Goal: Navigation & Orientation: Find specific page/section

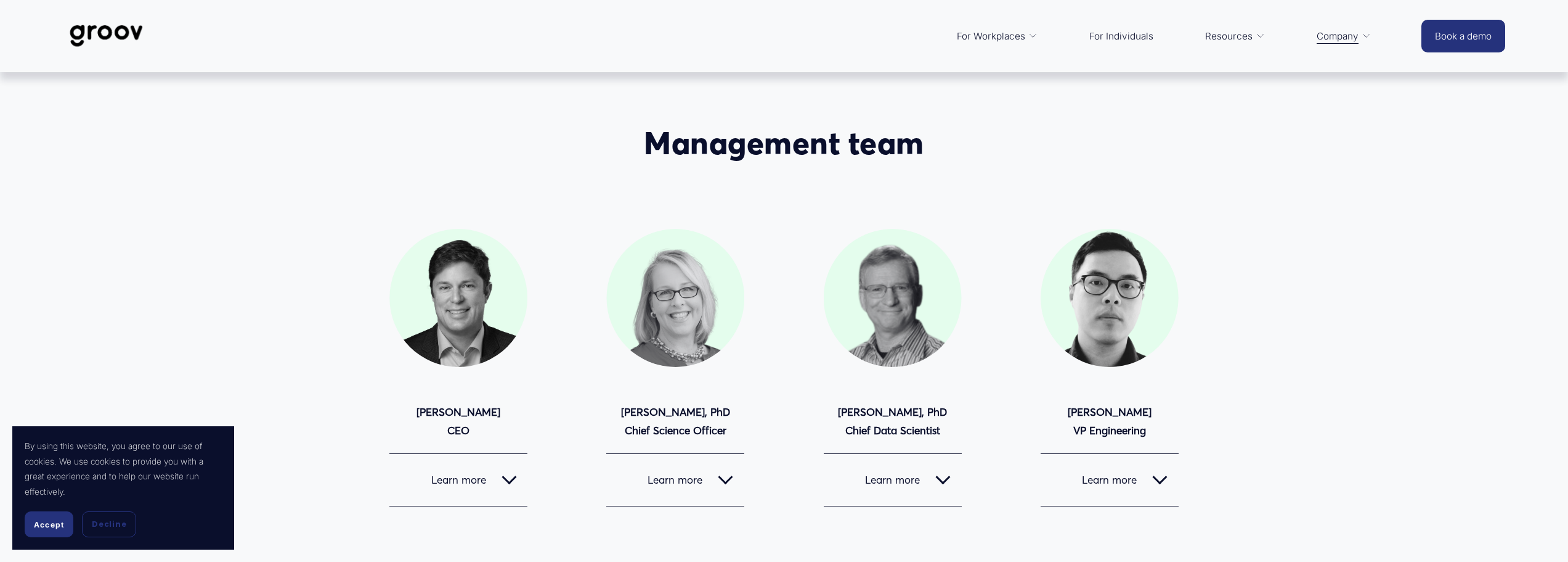
click at [109, 29] on img at bounding box center [106, 35] width 87 height 41
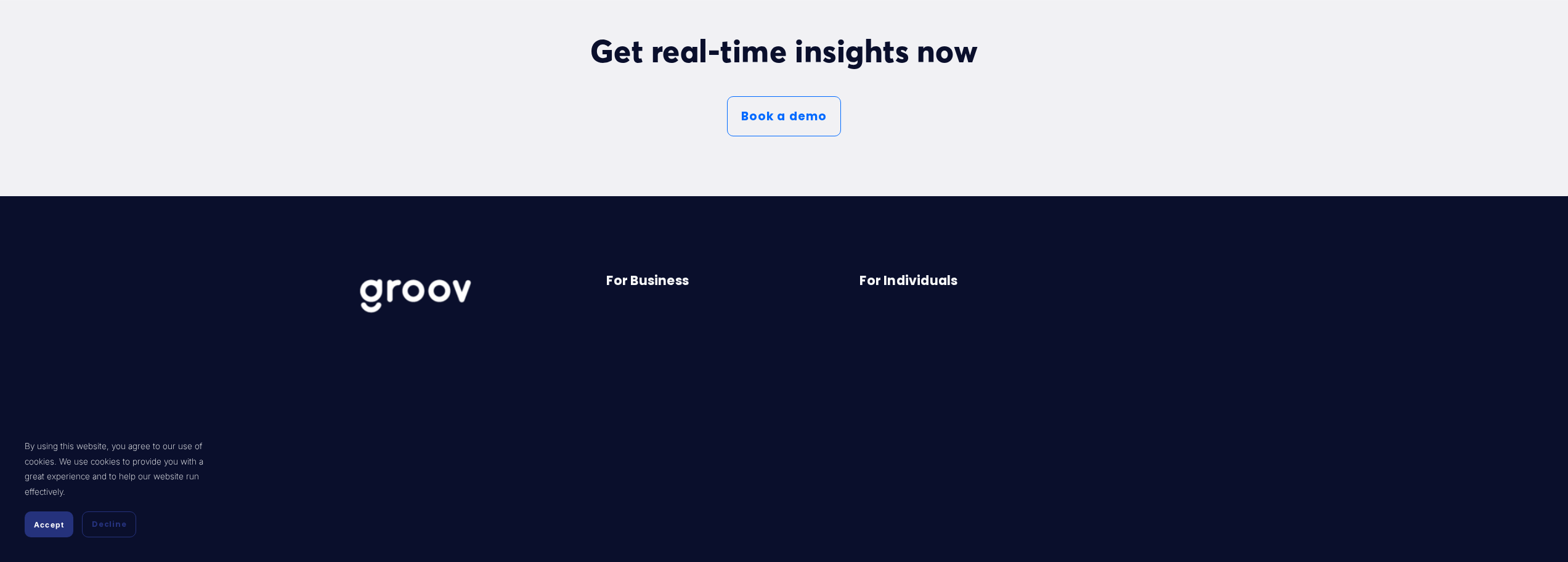
scroll to position [7463, 0]
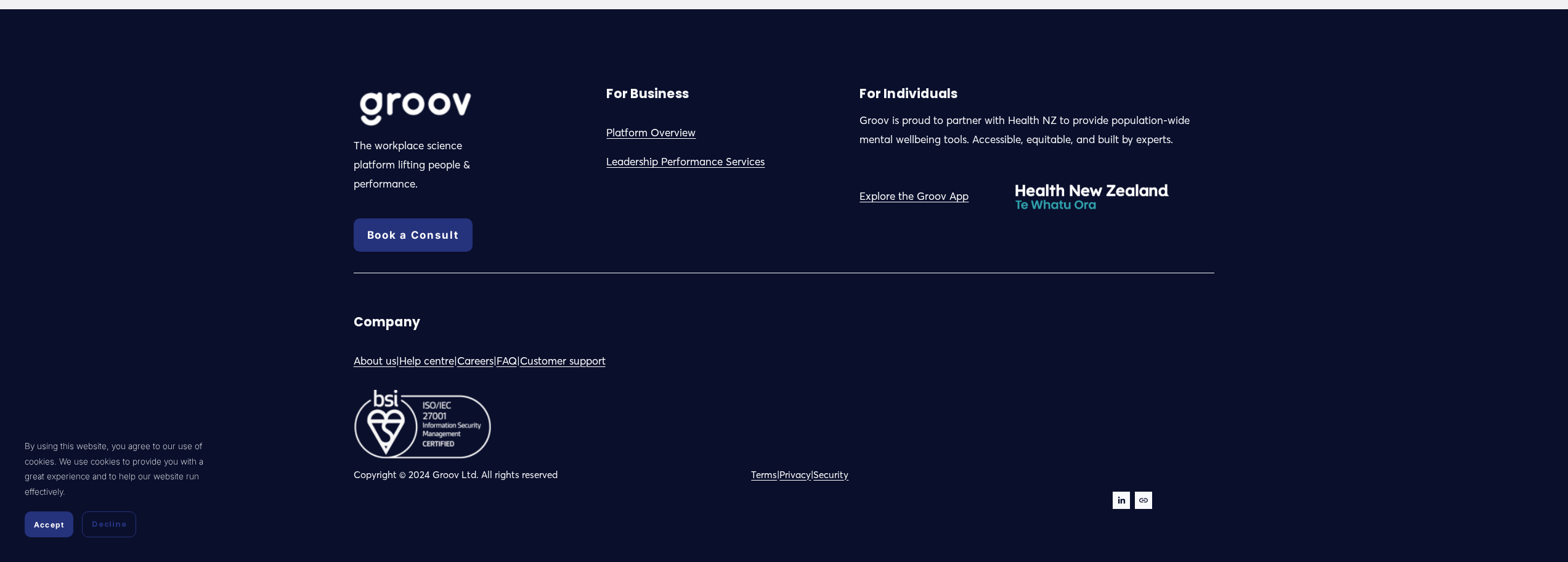
click at [372, 371] on link "About us" at bounding box center [375, 361] width 43 height 19
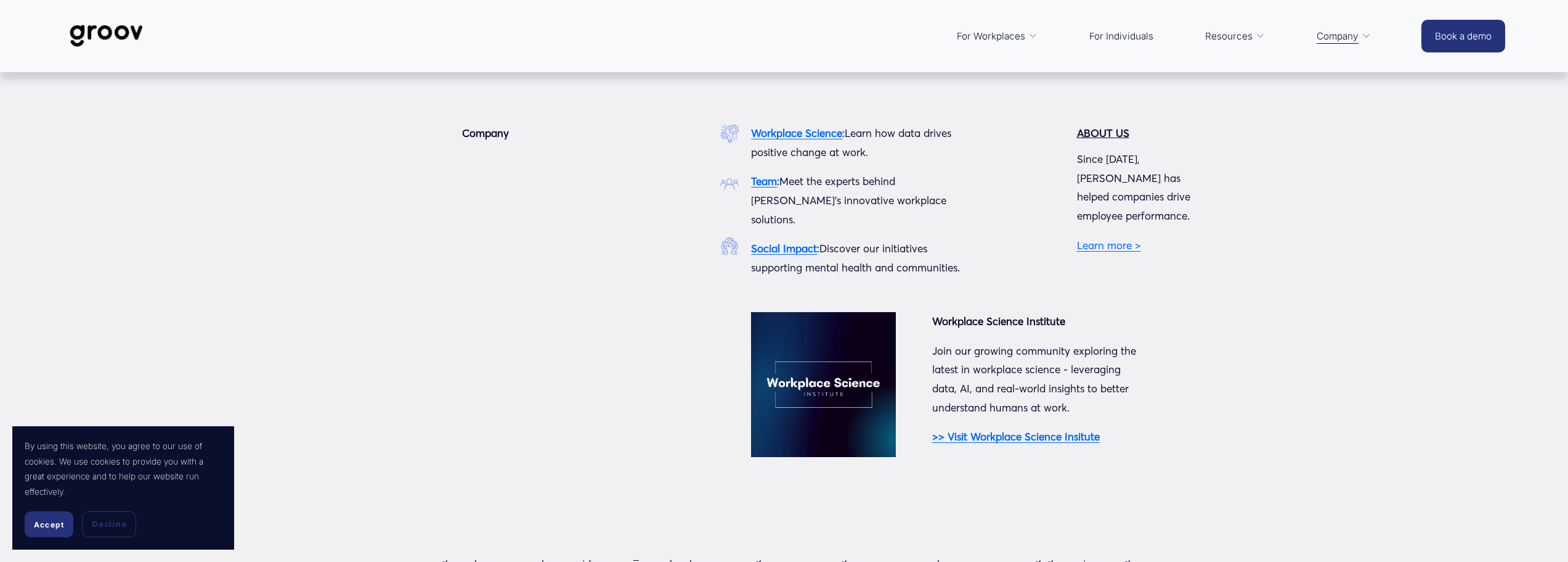
click at [1347, 38] on span "Company" at bounding box center [1338, 36] width 42 height 17
click at [759, 182] on strong "Team" at bounding box center [764, 181] width 26 height 13
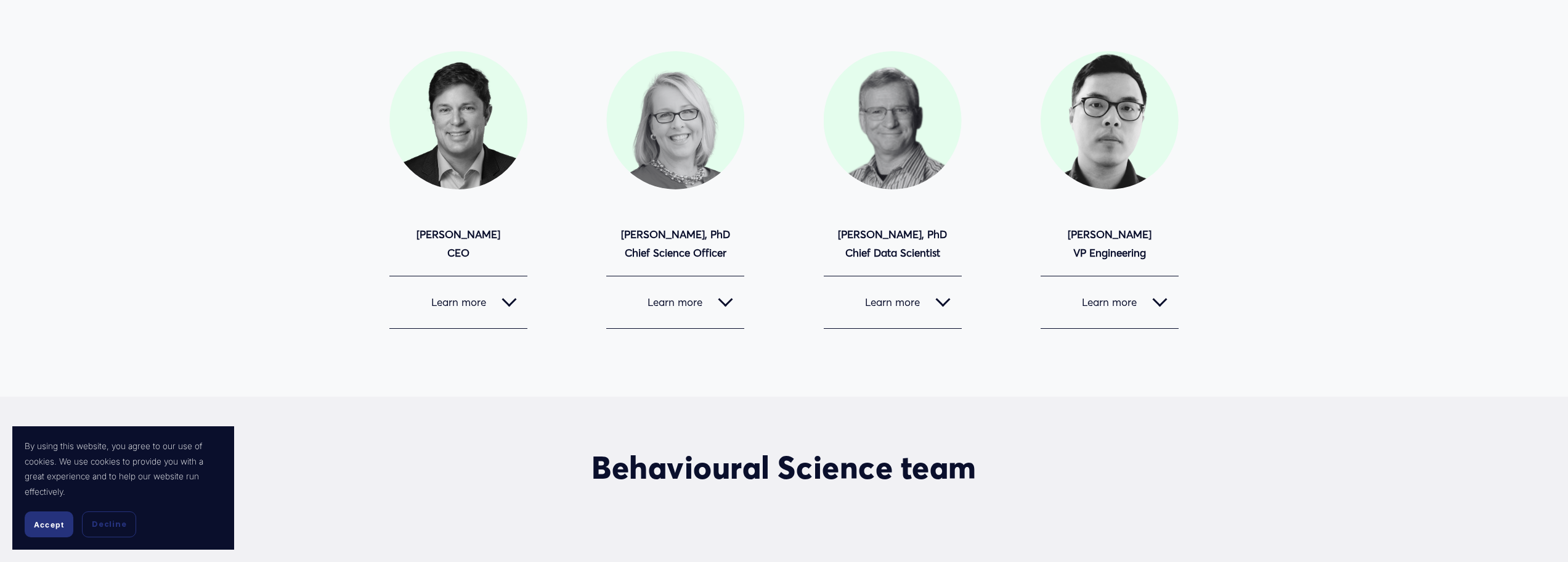
scroll to position [185, 0]
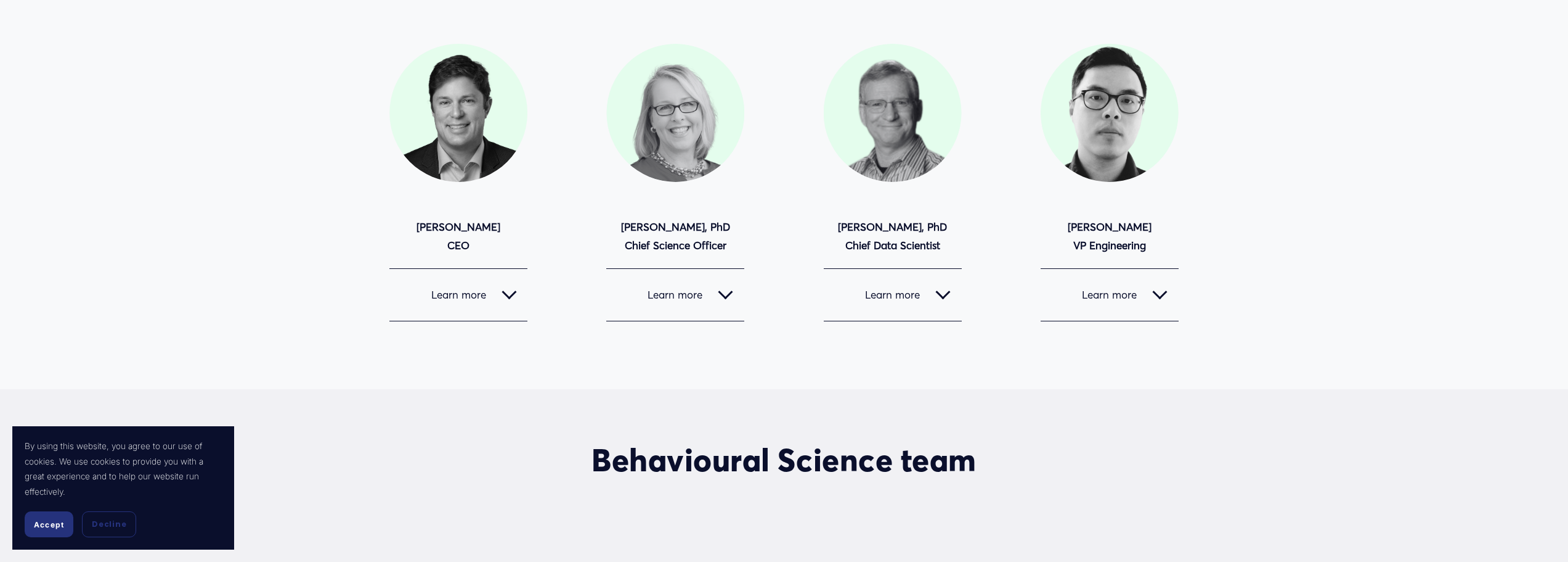
click at [1158, 298] on div at bounding box center [1160, 292] width 15 height 15
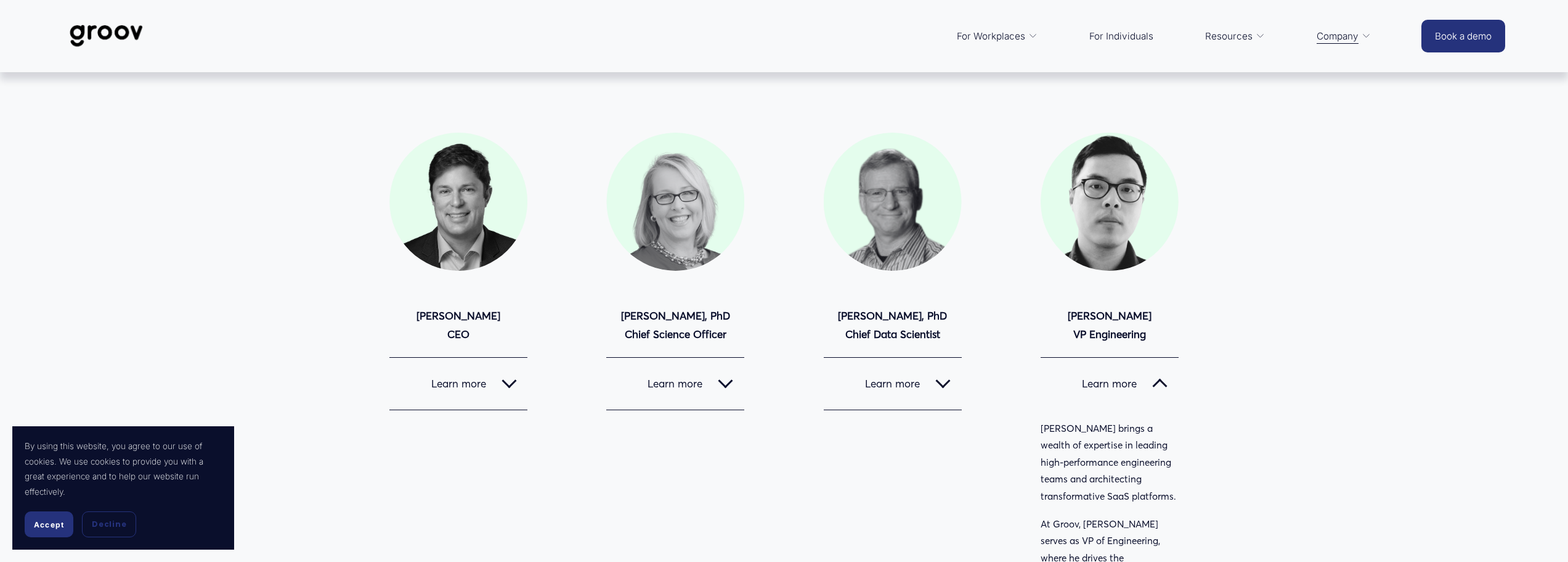
scroll to position [0, 0]
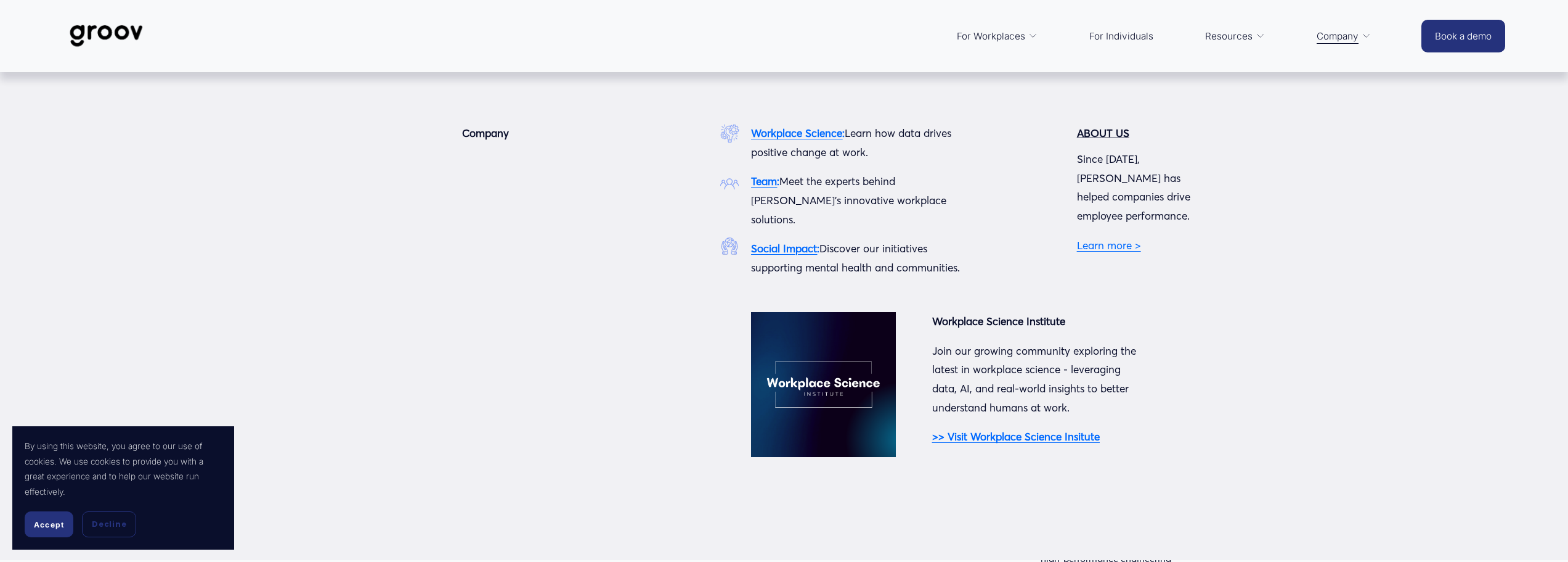
click at [1359, 35] on link "Company" at bounding box center [1344, 36] width 67 height 30
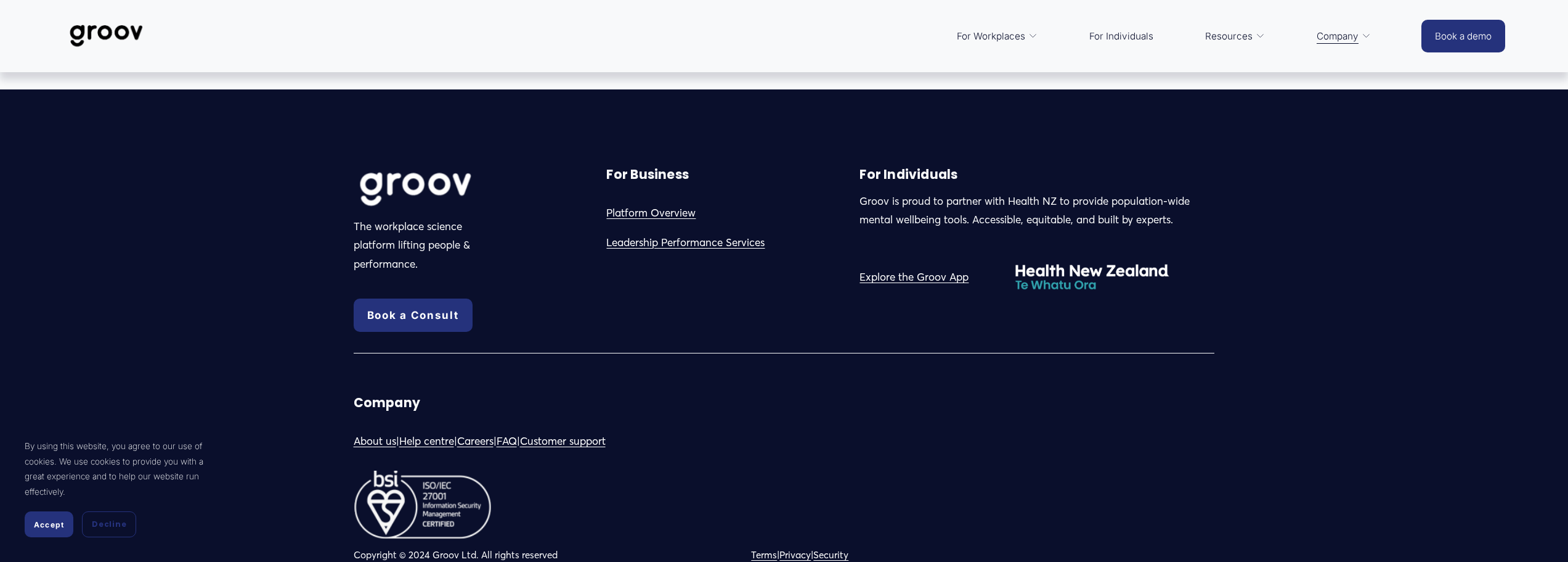
scroll to position [3050, 0]
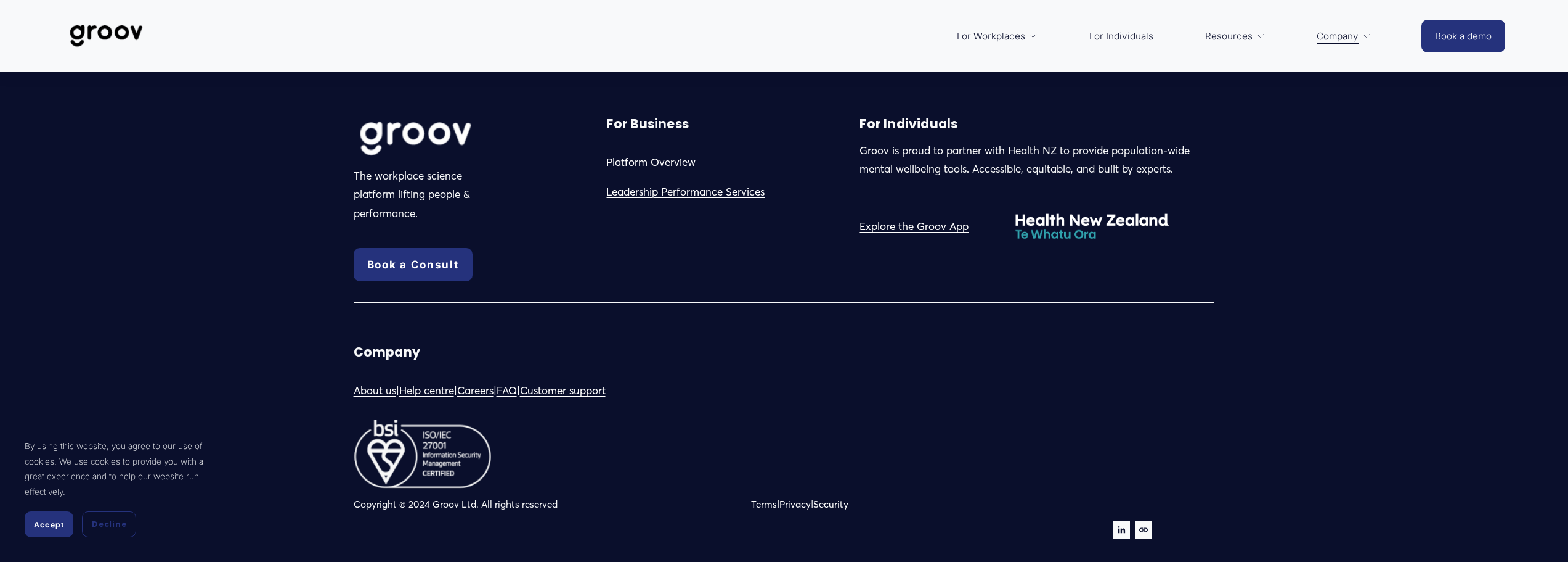
click at [484, 381] on link "Careers" at bounding box center [475, 391] width 36 height 19
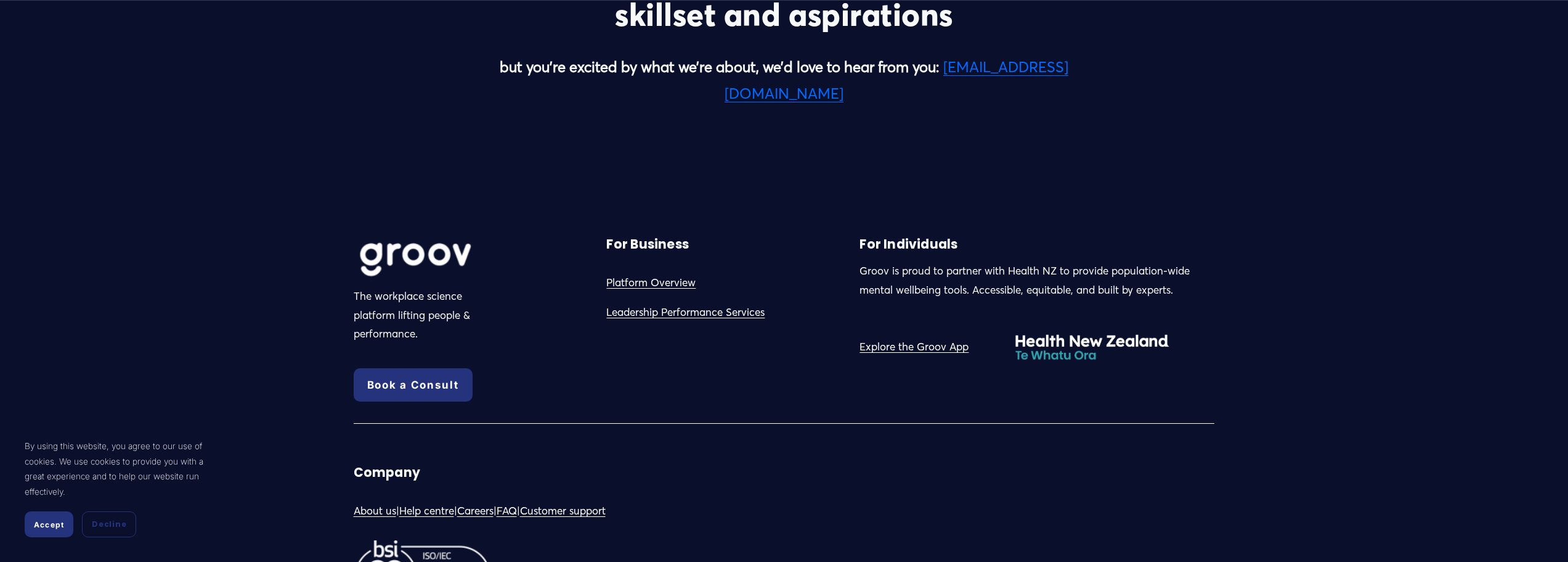
scroll to position [3308, 0]
